Goal: Transaction & Acquisition: Purchase product/service

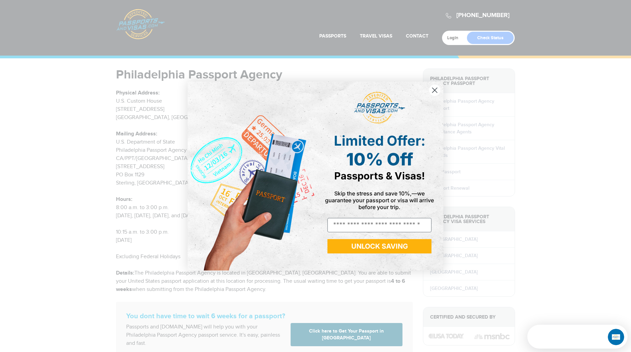
click at [433, 89] on icon "Close dialog" at bounding box center [435, 90] width 5 height 5
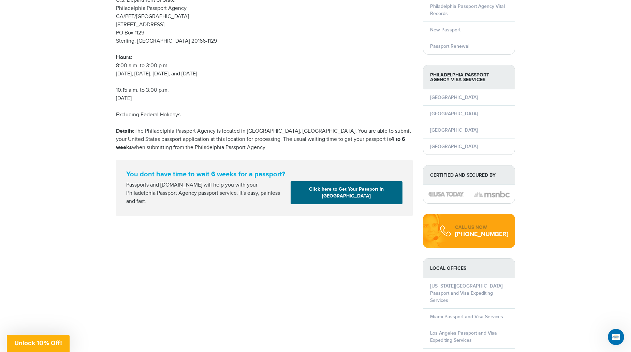
scroll to position [156, 0]
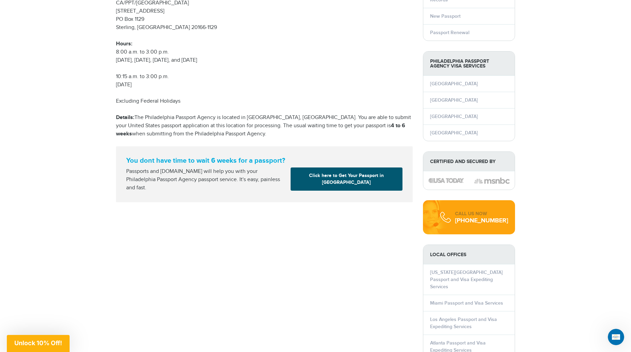
click at [354, 179] on link "Click here to Get Your Passport in Philadelphia" at bounding box center [347, 178] width 112 height 23
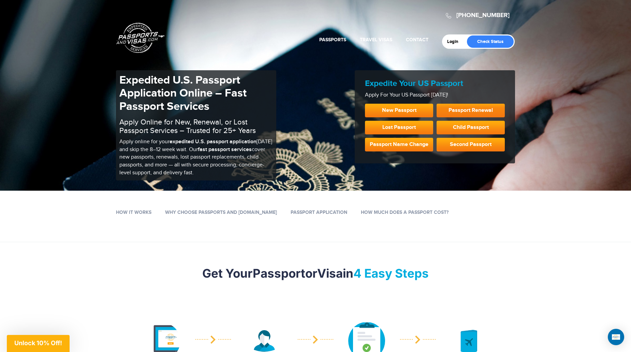
click at [474, 113] on link "Passport Renewal" at bounding box center [471, 111] width 68 height 14
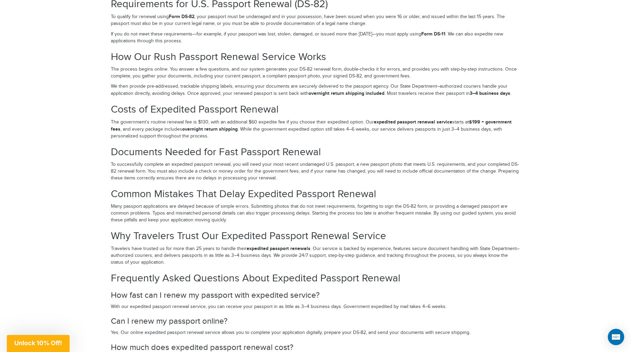
scroll to position [1167, 0]
